Goal: Information Seeking & Learning: Learn about a topic

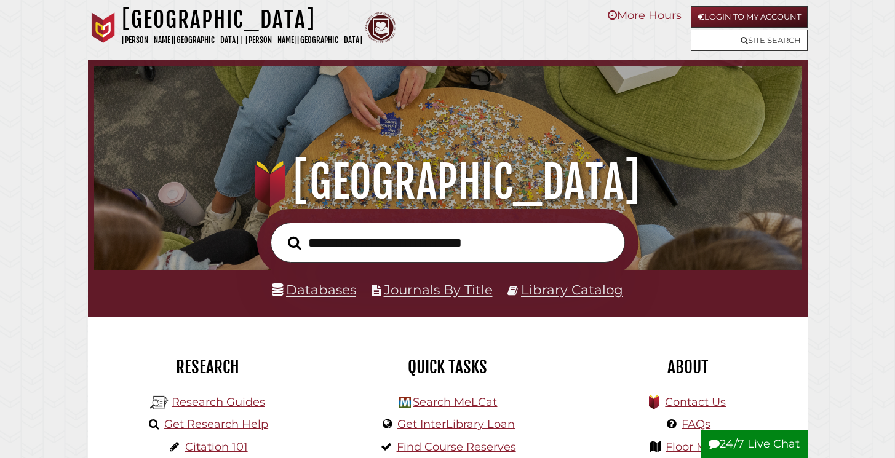
scroll to position [234, 701]
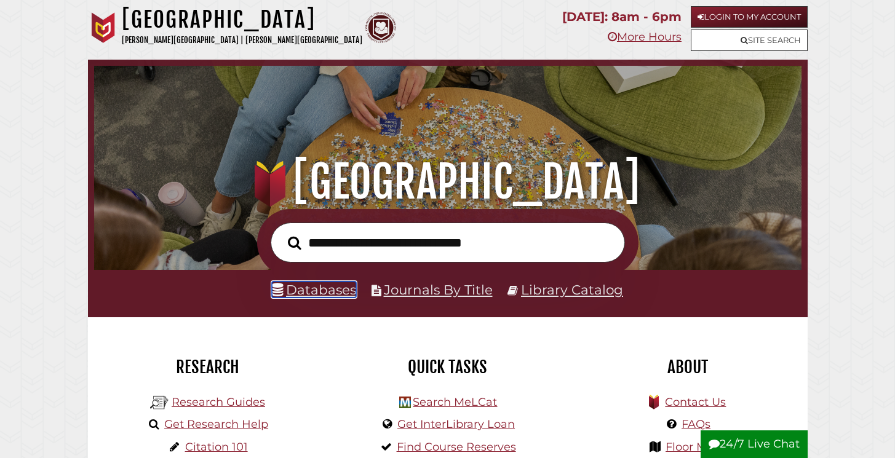
click at [324, 294] on link "Databases" at bounding box center [314, 290] width 84 height 16
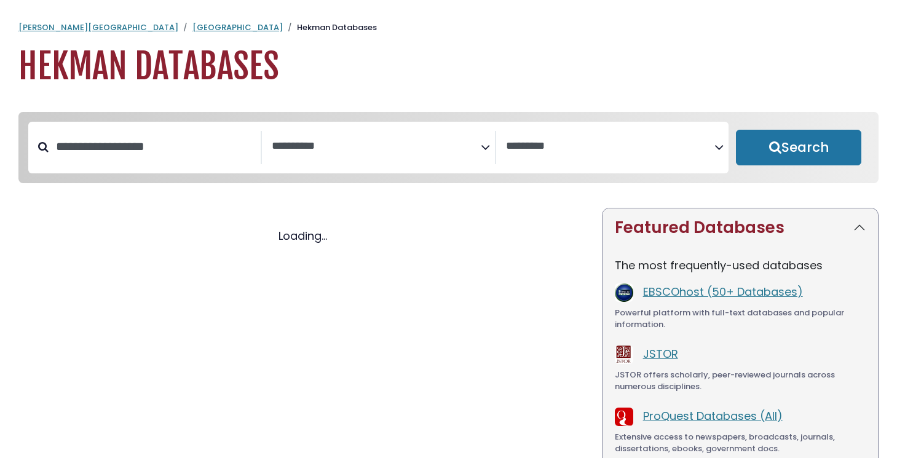
select select "Database Subject Filter"
select select "Database Vendors Filter"
select select "Database Subject Filter"
select select "Database Vendors Filter"
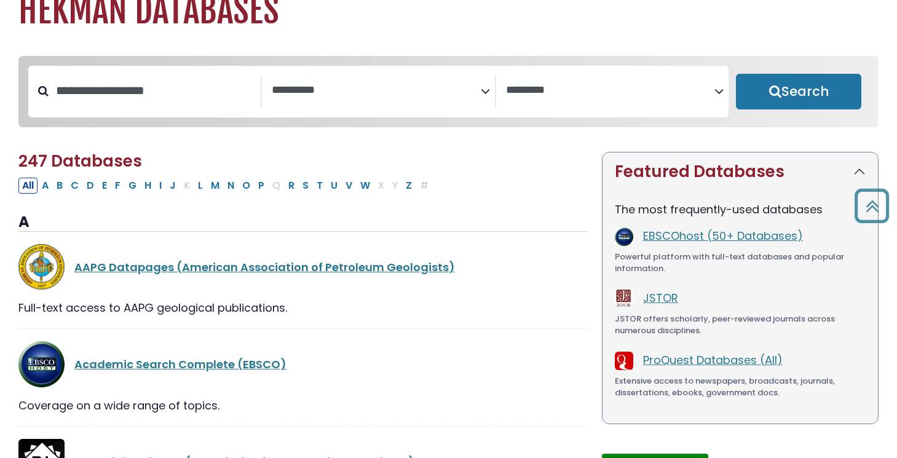
scroll to position [41, 0]
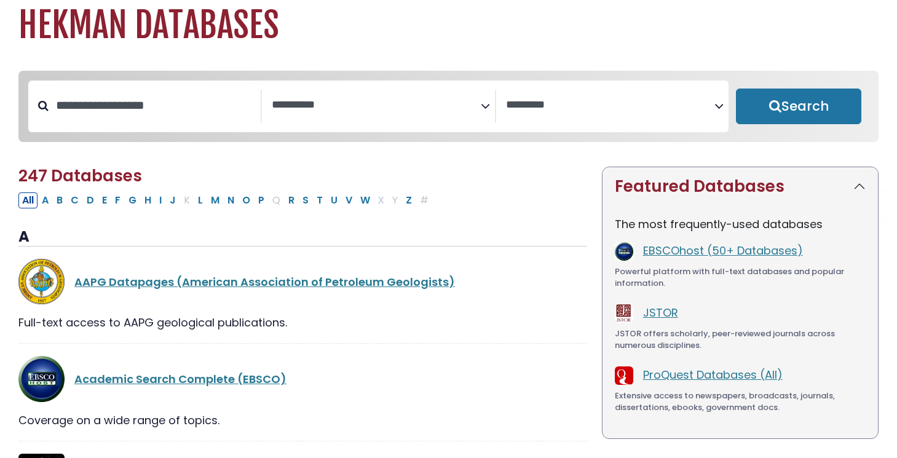
click at [350, 87] on div "**********" at bounding box center [378, 107] width 700 height 52
click at [345, 100] on textarea "Search" at bounding box center [376, 105] width 208 height 13
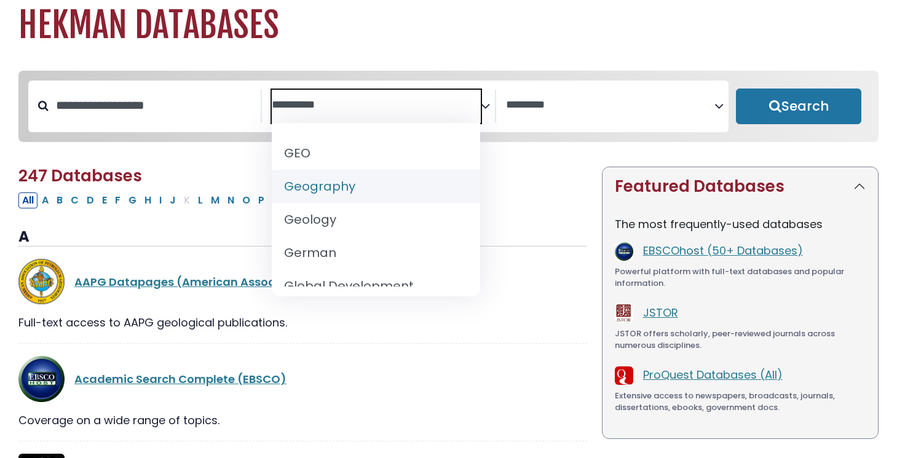
scroll to position [626, 0]
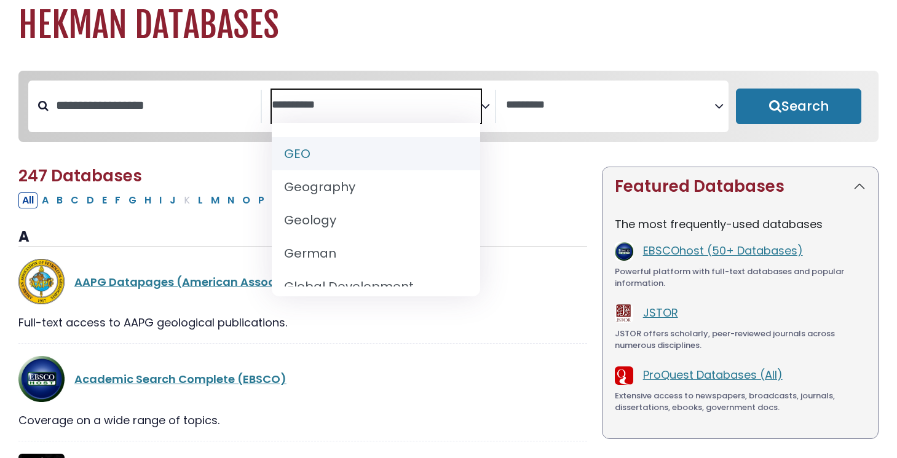
select select "*****"
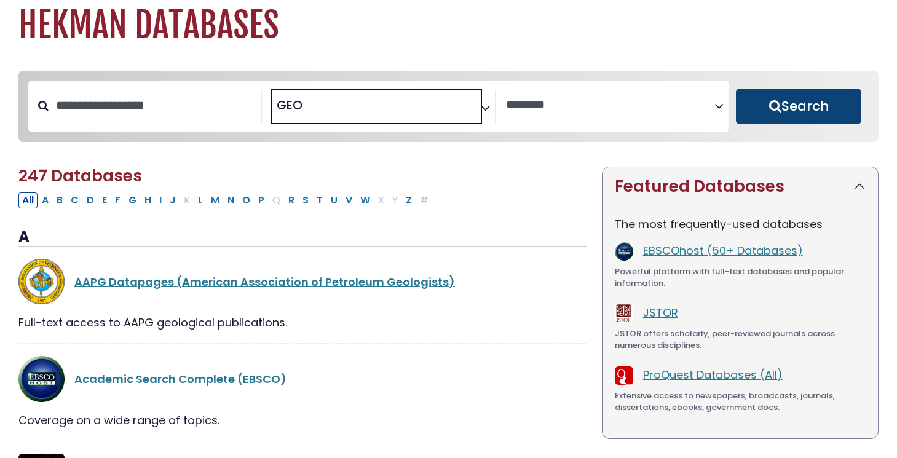
click at [798, 104] on button "Search" at bounding box center [798, 107] width 125 height 36
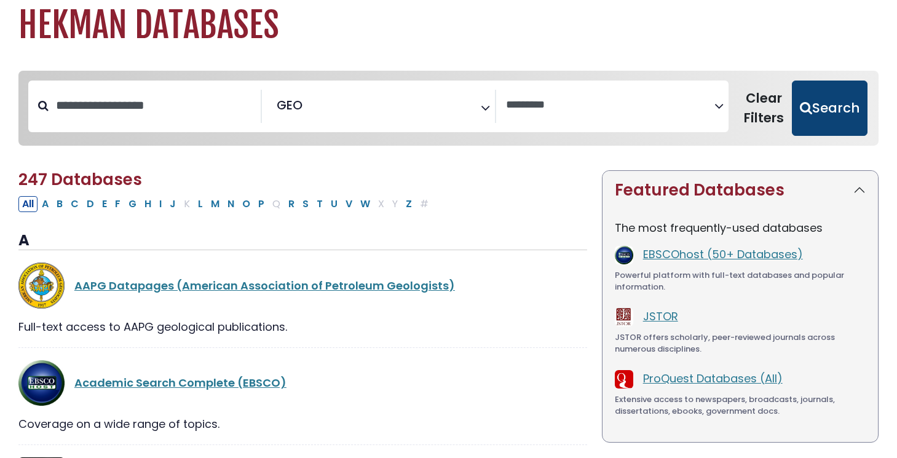
select select "Database Vendors Filter"
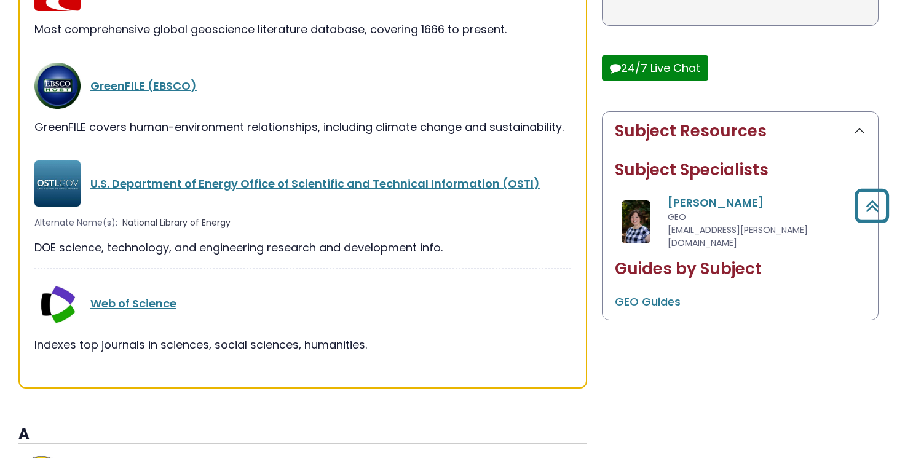
scroll to position [473, 0]
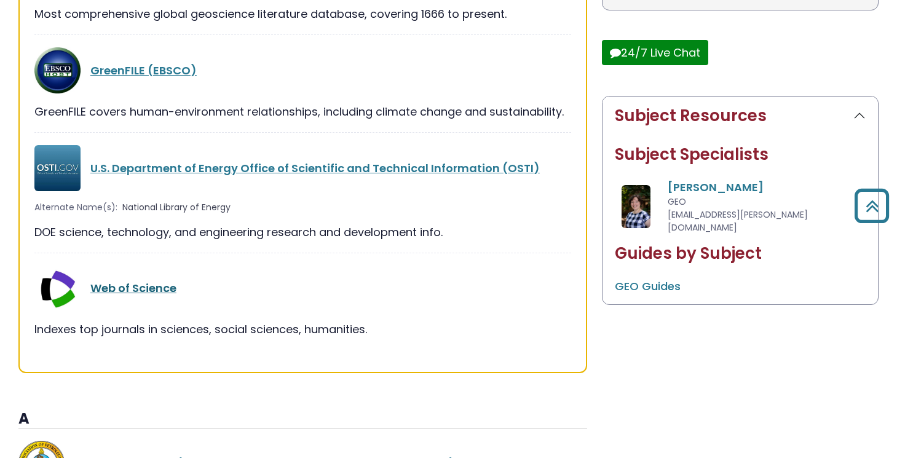
click at [134, 283] on link "Web of Science" at bounding box center [133, 287] width 86 height 15
